Goal: Task Accomplishment & Management: Manage account settings

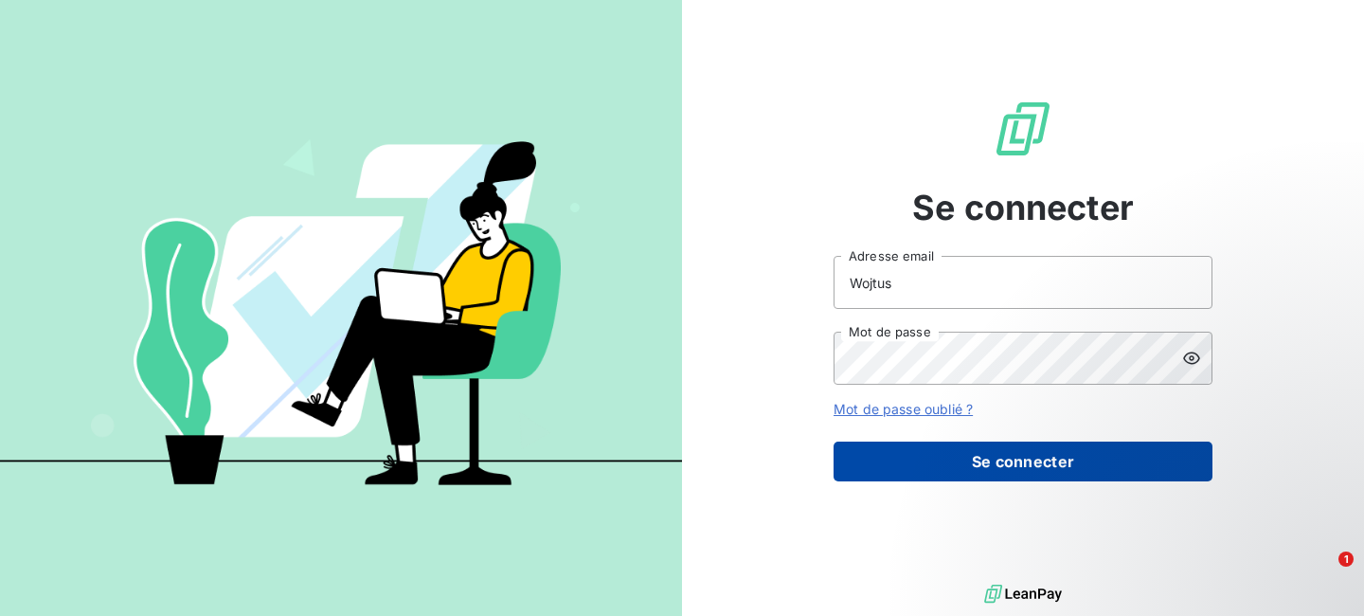
click at [927, 453] on button "Se connecter" at bounding box center [1023, 461] width 379 height 40
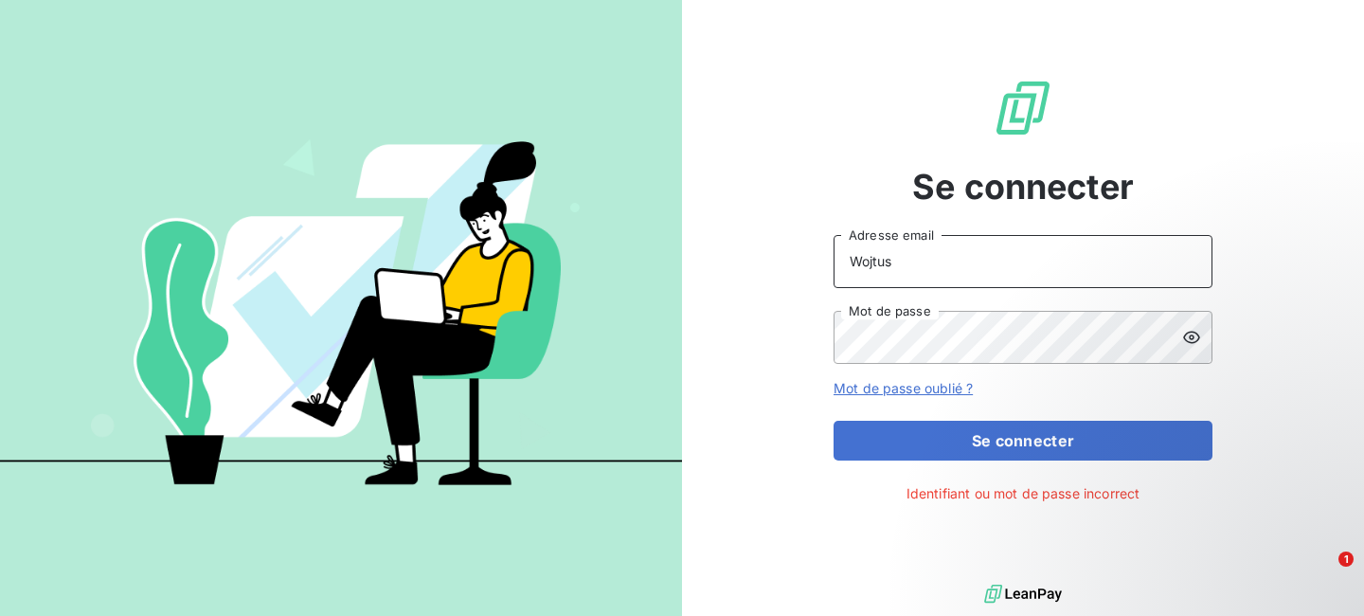
click at [956, 276] on input "Wojtus" at bounding box center [1023, 261] width 379 height 53
drag, startPoint x: 950, startPoint y: 241, endPoint x: 907, endPoint y: 262, distance: 48.7
click at [853, 252] on input "Wojtus" at bounding box center [1023, 261] width 379 height 53
drag, startPoint x: 934, startPoint y: 271, endPoint x: 751, endPoint y: 269, distance: 182.9
click at [751, 269] on div "Se connecter Wojtus Adresse email Mot de passe Mot de passe oublié ? Se connect…" at bounding box center [1023, 290] width 682 height 580
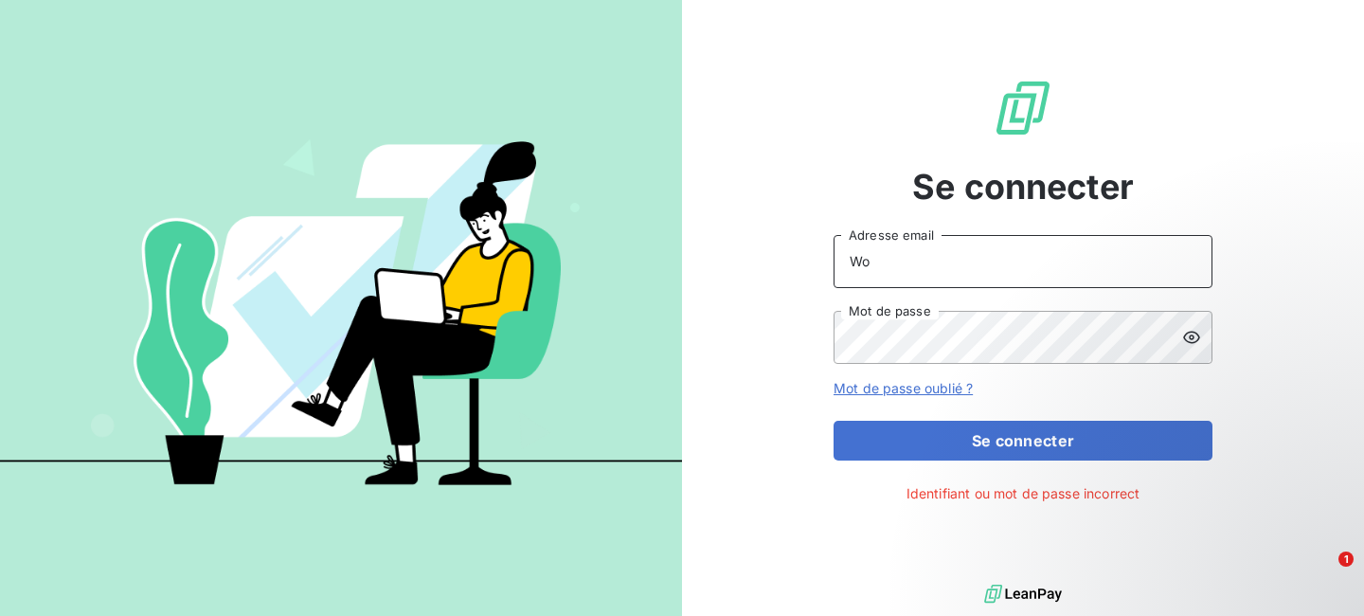
type input "W"
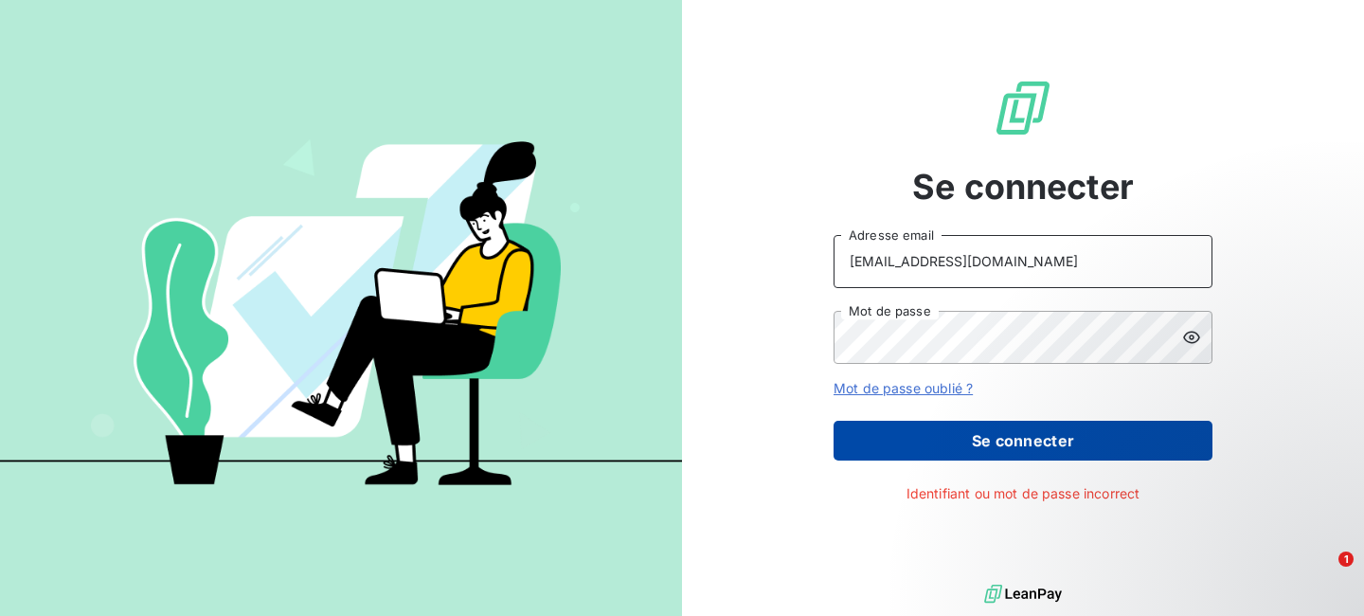
type input "[EMAIL_ADDRESS][DOMAIN_NAME]"
click at [943, 447] on button "Se connecter" at bounding box center [1023, 441] width 379 height 40
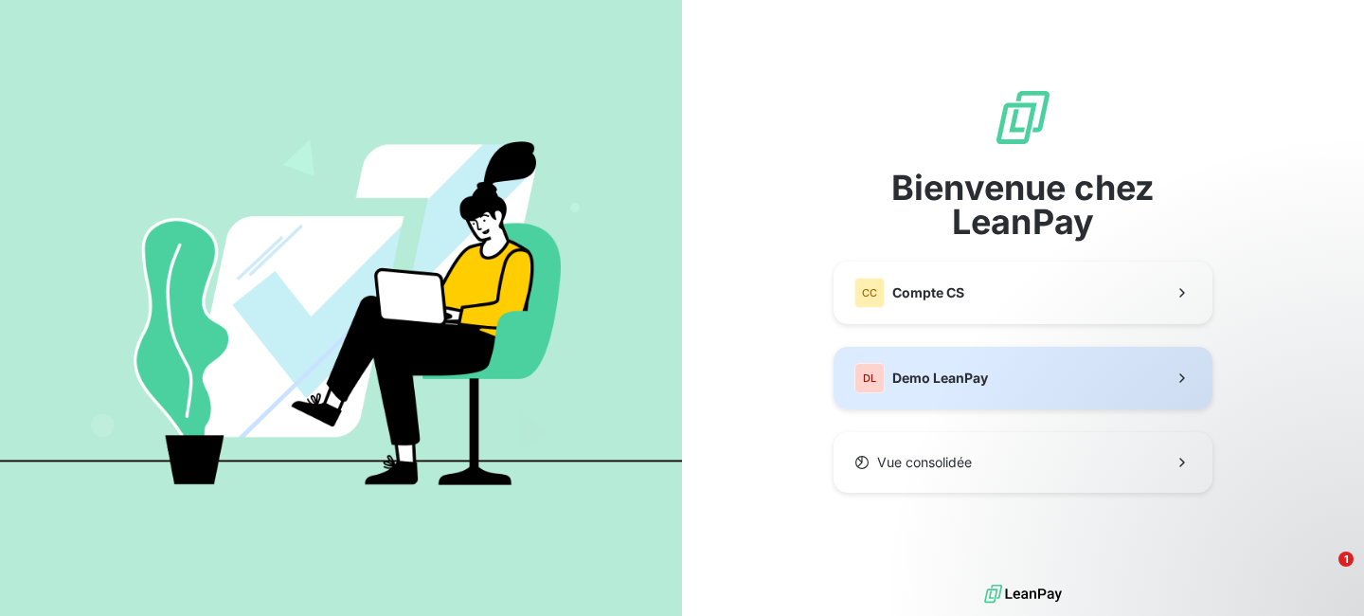
click at [991, 372] on button "DL Demo LeanPay" at bounding box center [1023, 378] width 379 height 63
